Goal: Contribute content

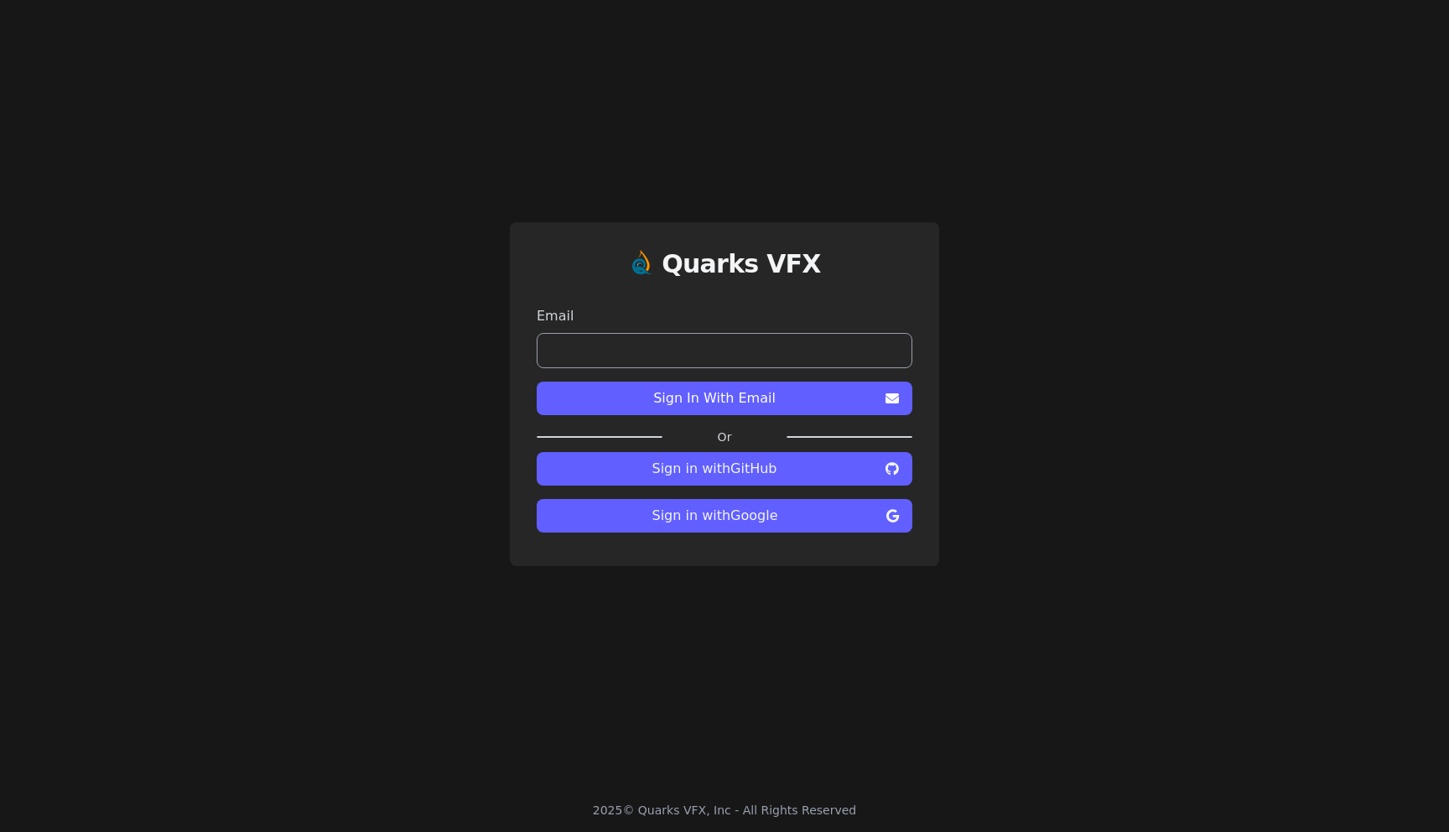
click at [719, 516] on span "Sign in with Google" at bounding box center [715, 516] width 330 height 20
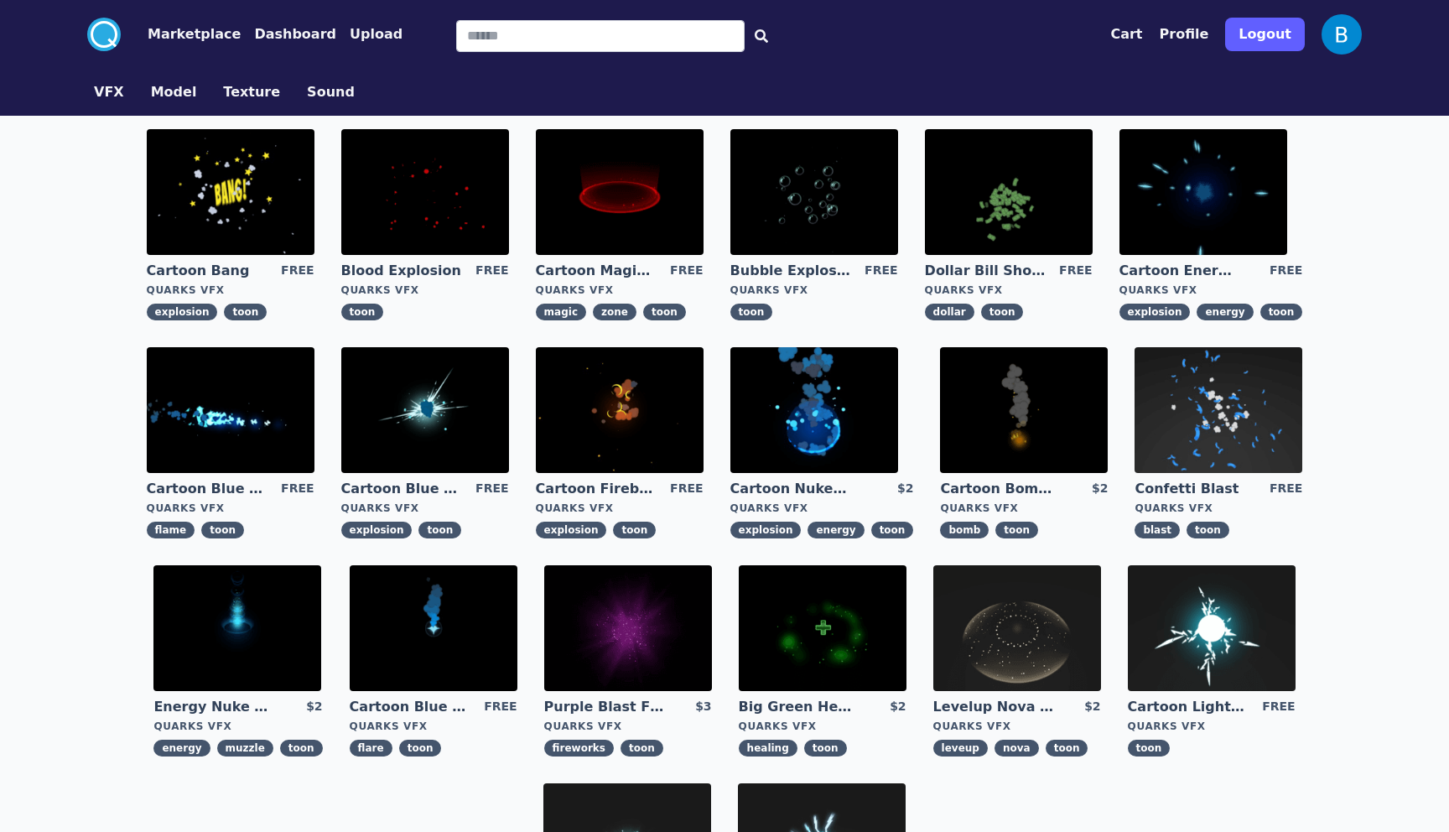
click at [1184, 34] on button "Profile" at bounding box center [1184, 34] width 49 height 20
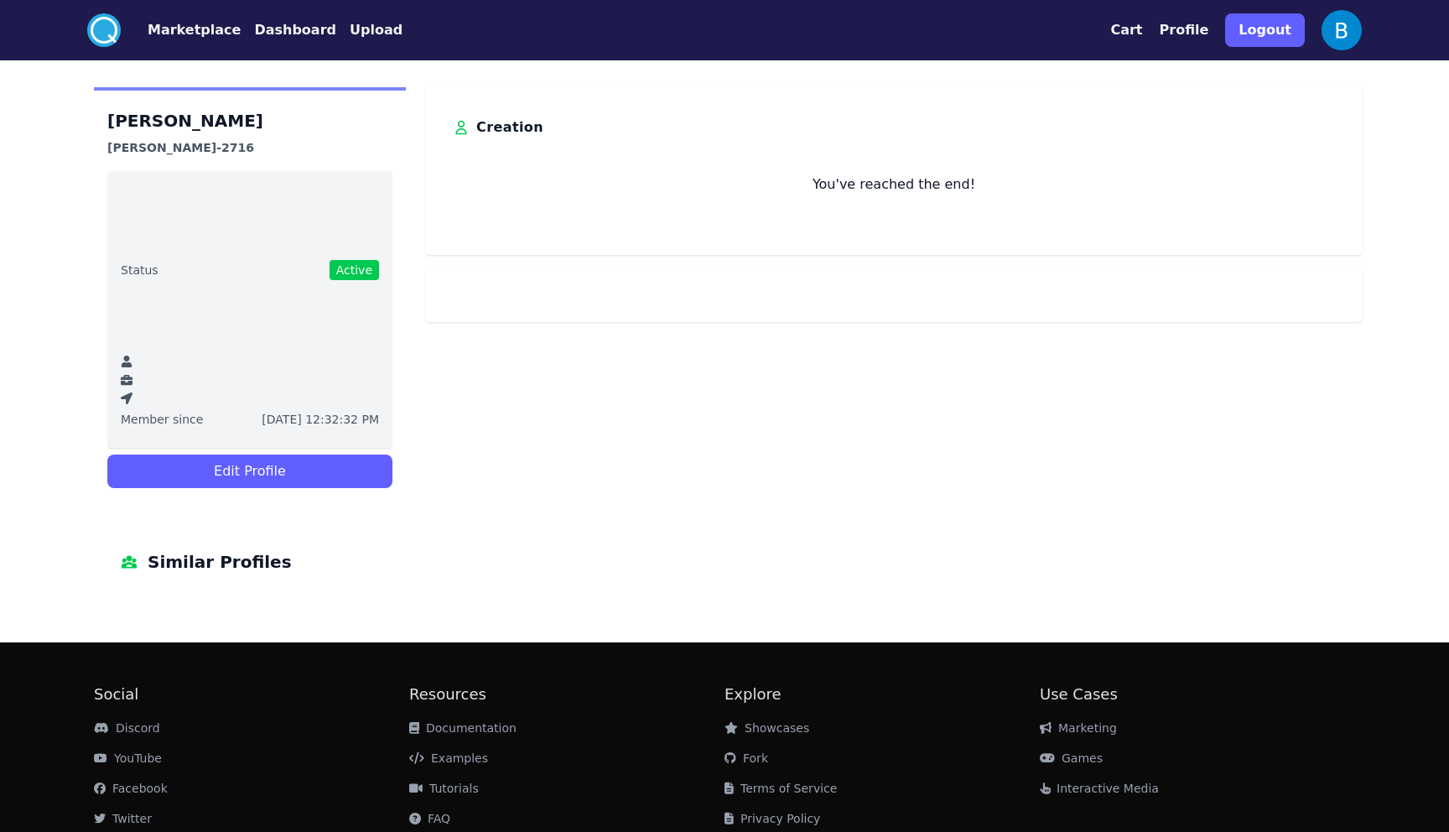
click at [251, 44] on nav ".cls-1{fill:#fff;}.cls-2{fill:#29abe2;} Marketplace Dashboard Upload" at bounding box center [244, 30] width 315 height 34
click at [268, 29] on button "Dashboard" at bounding box center [295, 30] width 82 height 20
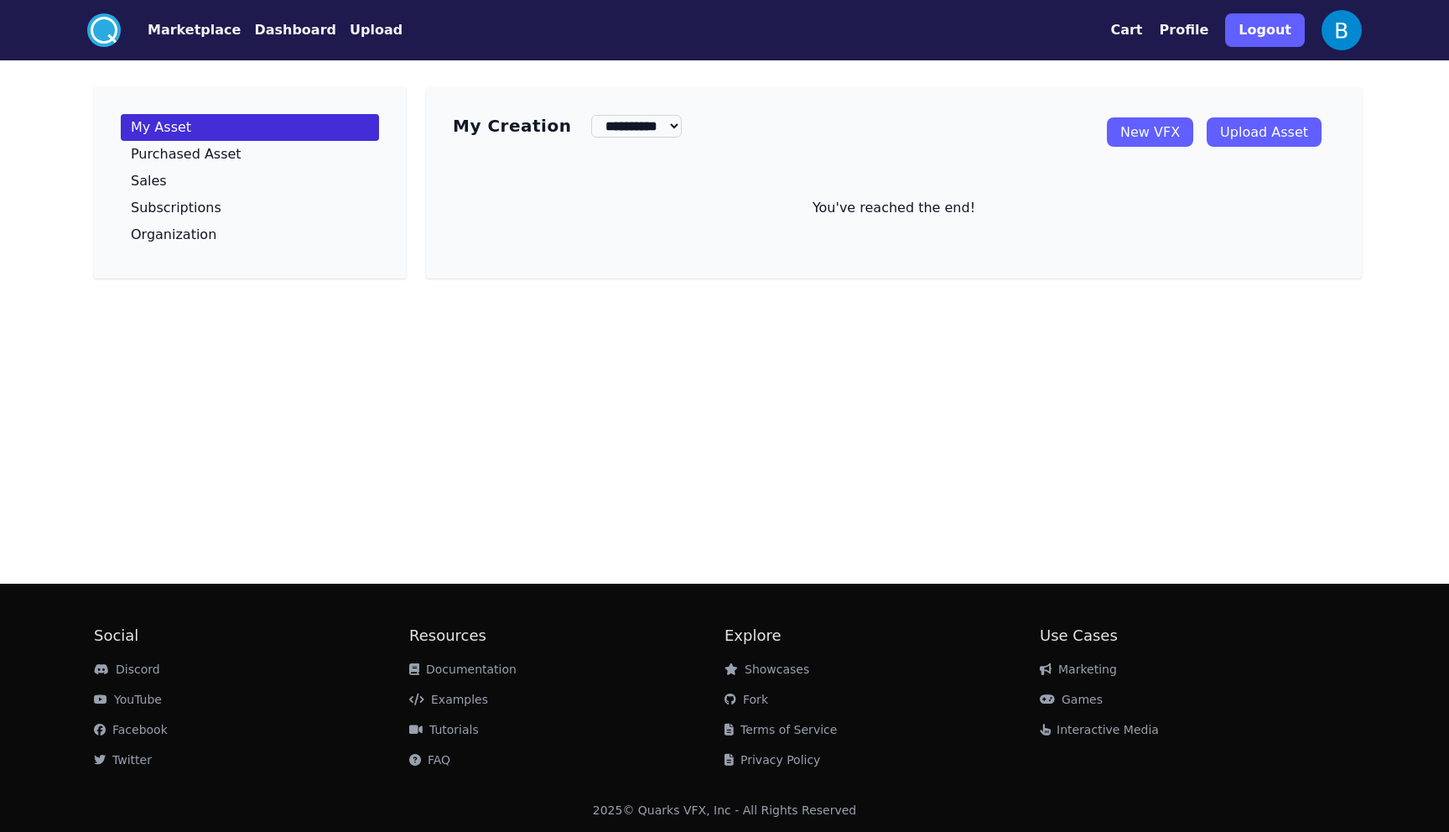
click at [1166, 147] on link "New VFX" at bounding box center [1150, 131] width 86 height 29
